Goal: Use online tool/utility: Use online tool/utility

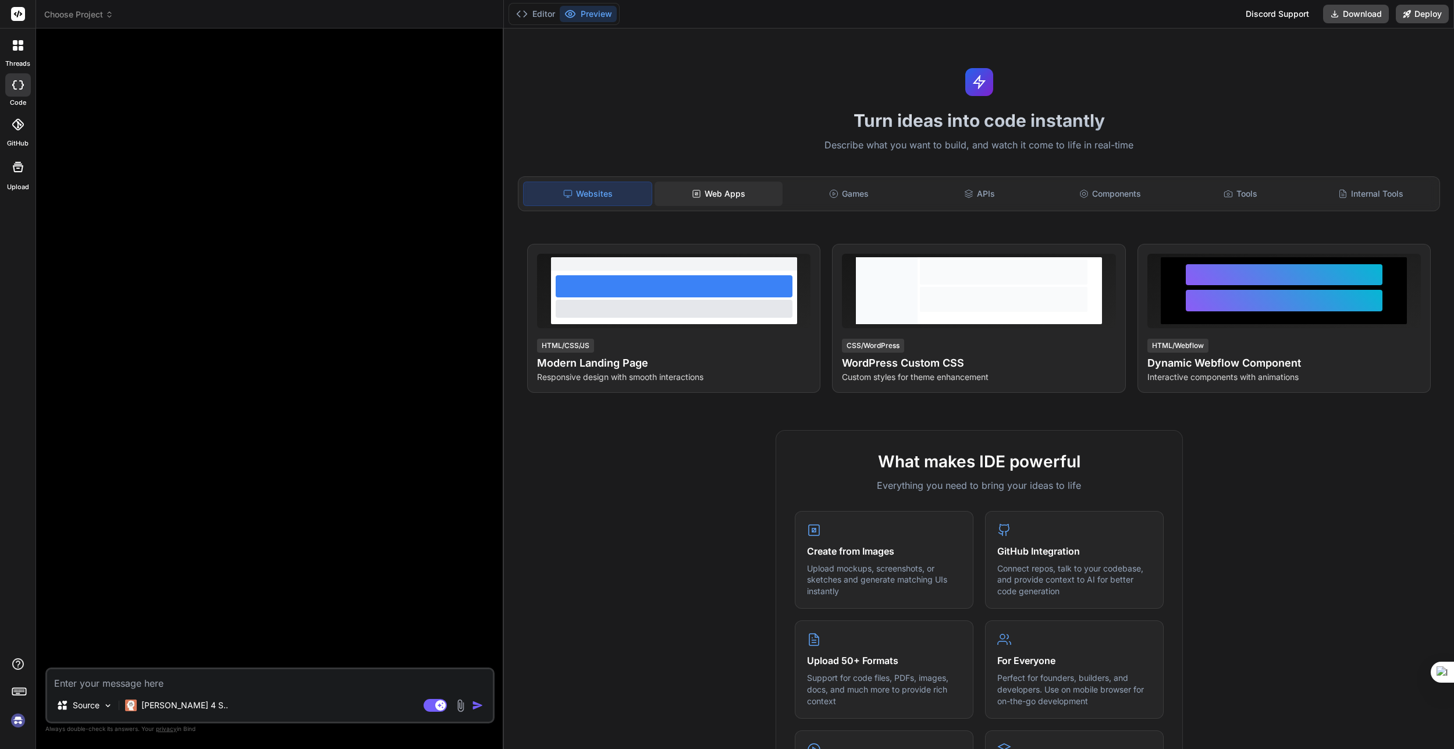
click at [727, 182] on div "Web Apps" at bounding box center [719, 194] width 128 height 24
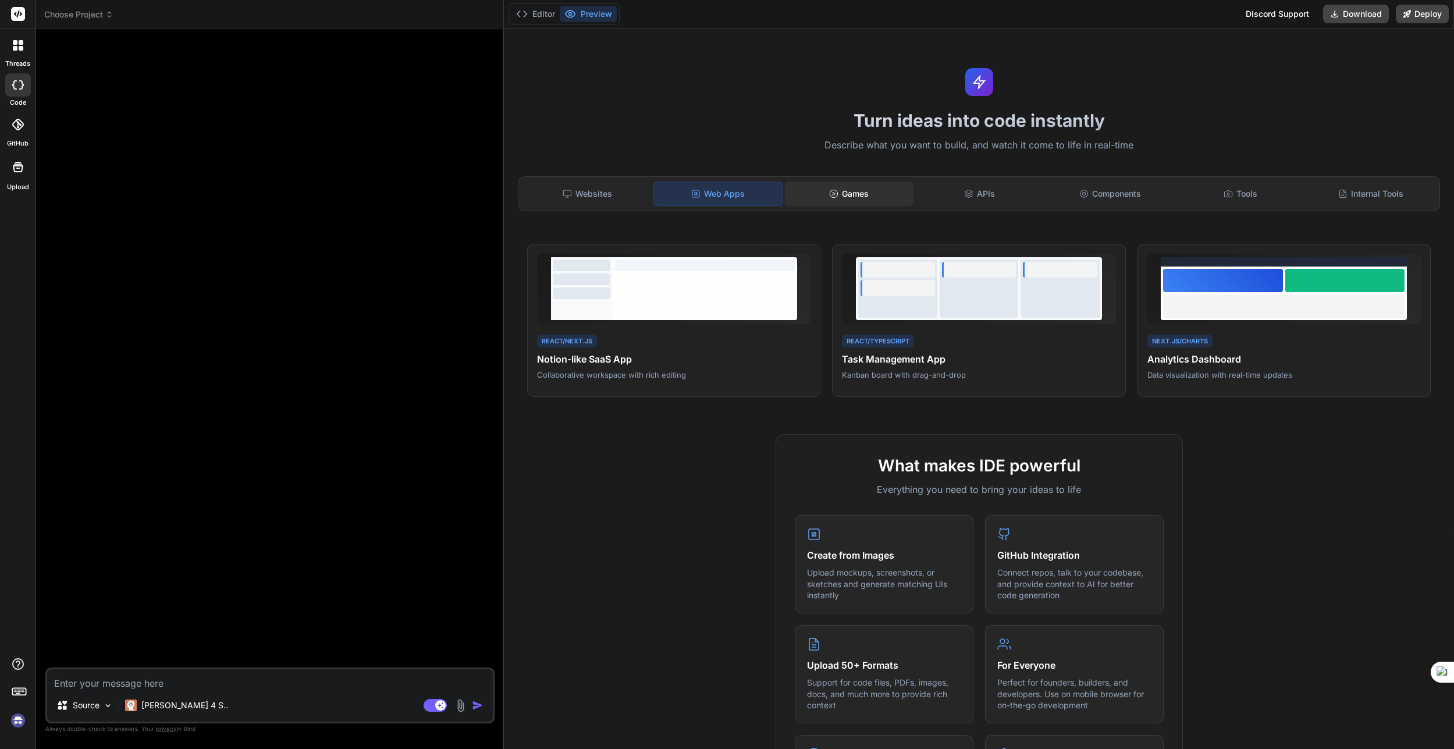
click at [862, 193] on div "Games" at bounding box center [849, 194] width 128 height 24
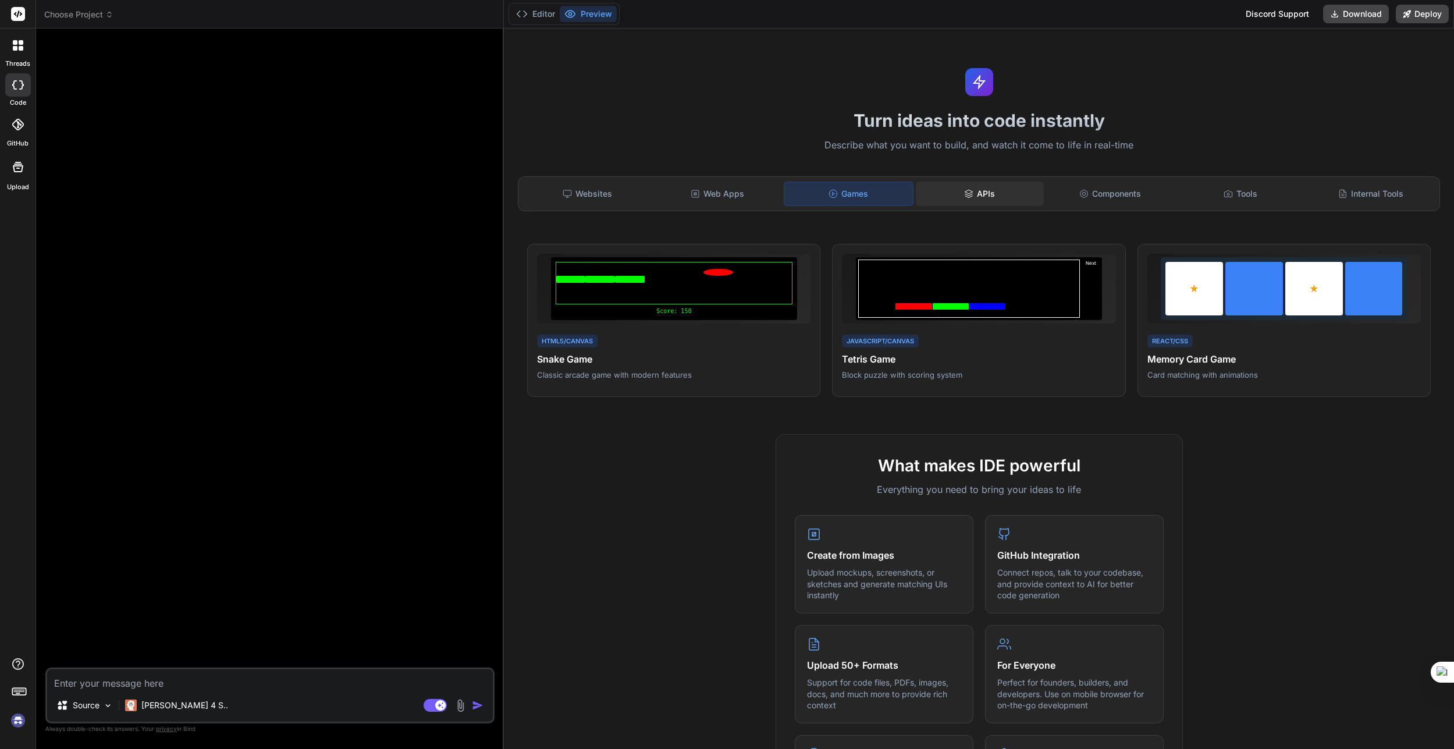
click at [983, 183] on div "APIs" at bounding box center [980, 194] width 128 height 24
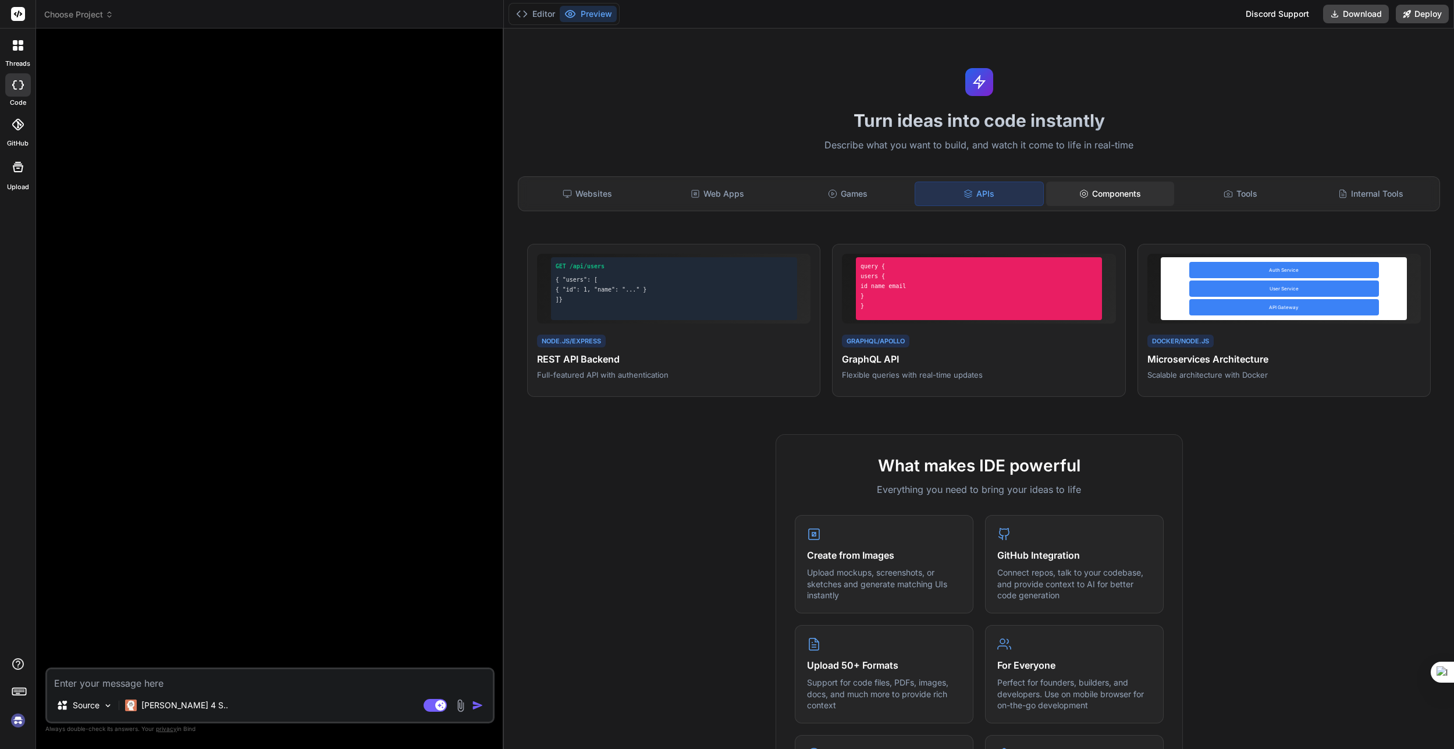
click at [1129, 183] on div "Components" at bounding box center [1110, 194] width 128 height 24
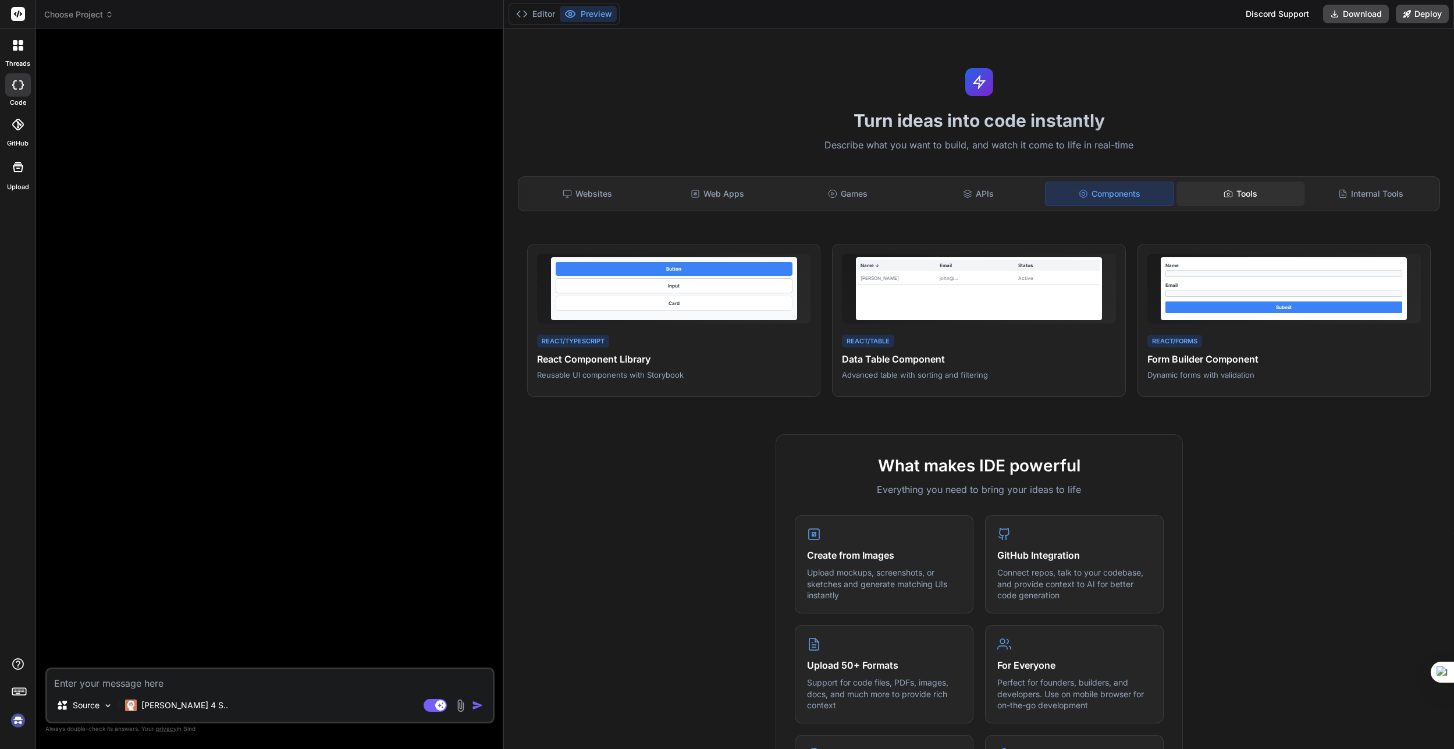
click at [1215, 182] on div "Tools" at bounding box center [1240, 194] width 128 height 24
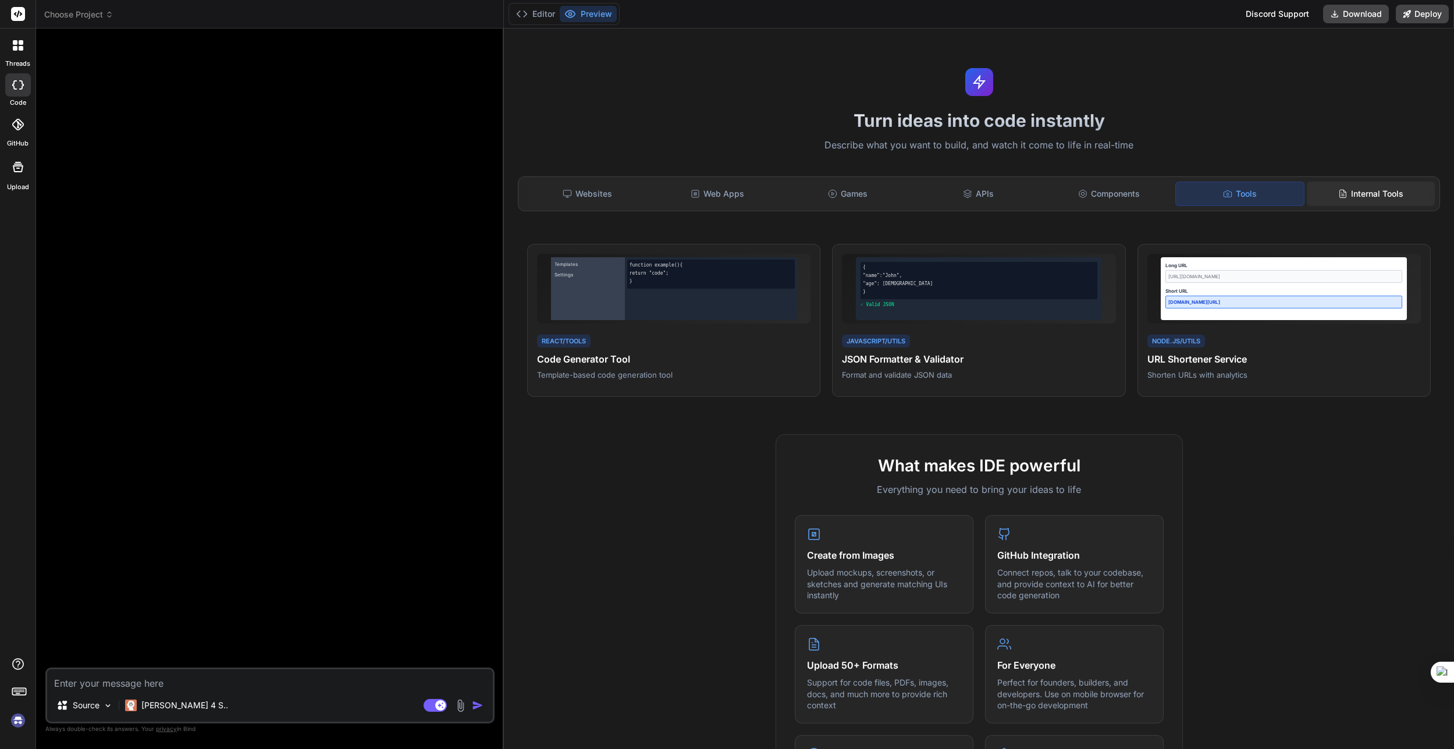
click at [1340, 190] on icon at bounding box center [1343, 194] width 6 height 8
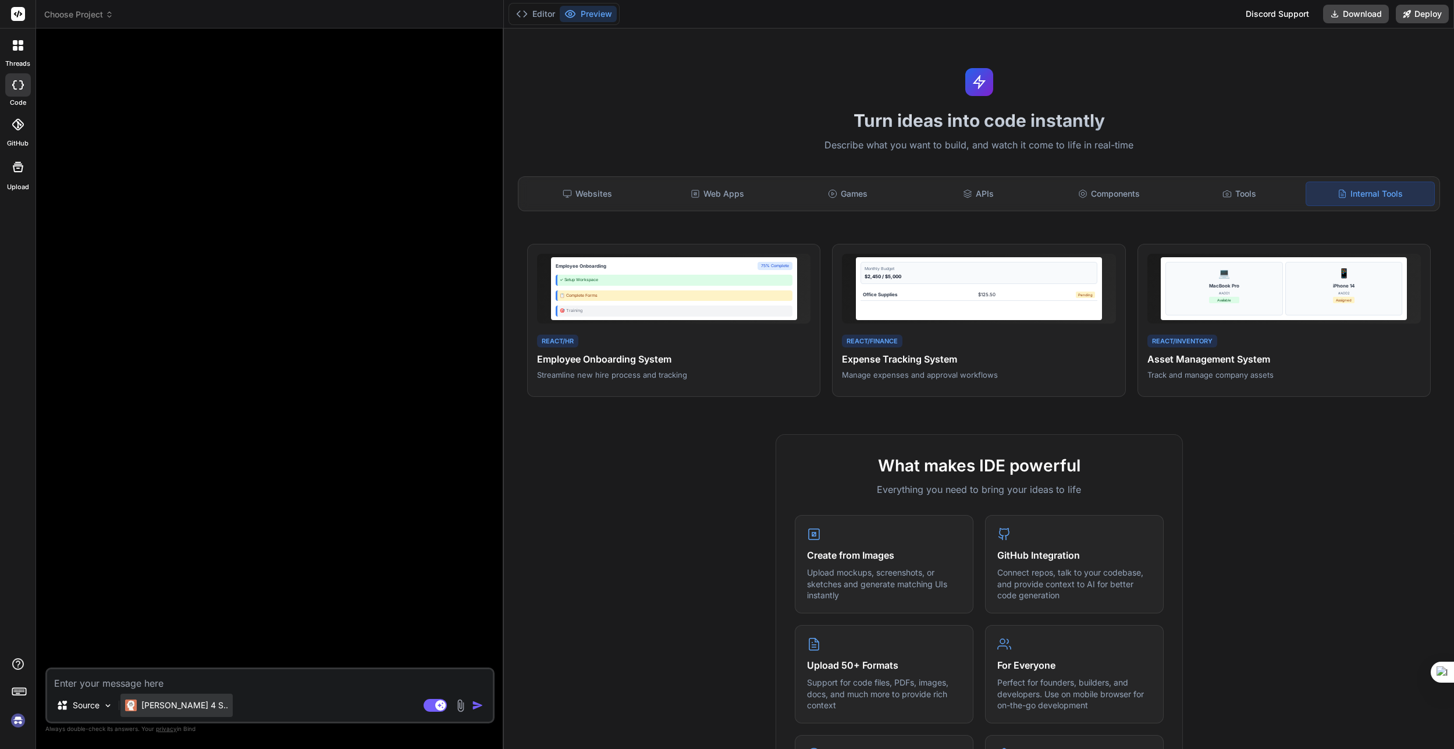
click at [154, 709] on p "[PERSON_NAME] 4 S.." at bounding box center [184, 705] width 87 height 12
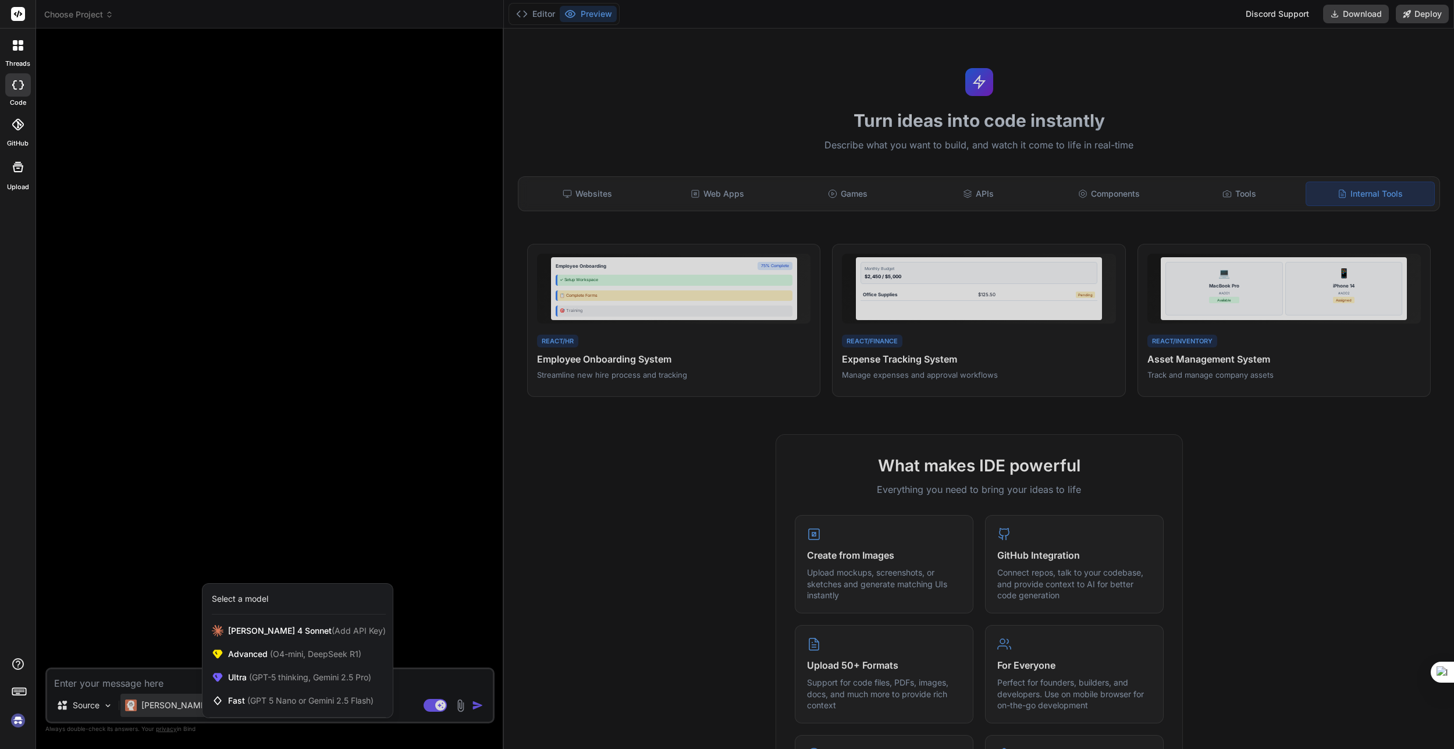
click at [200, 383] on div at bounding box center [727, 374] width 1454 height 749
type textarea "x"
